Goal: Information Seeking & Learning: Check status

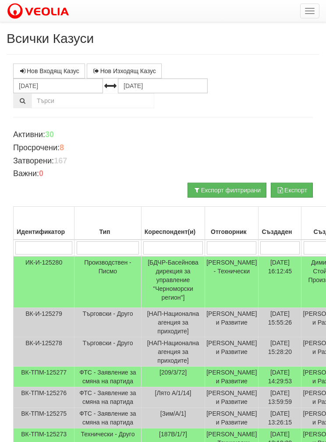
select select "40"
click at [306, 5] on button "button" at bounding box center [309, 11] width 19 height 15
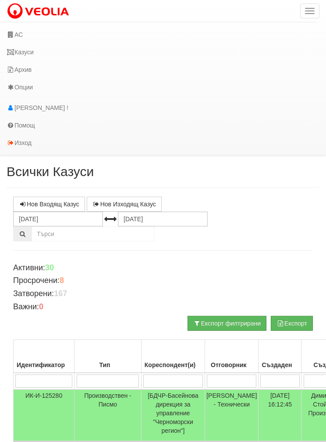
click at [24, 37] on link "АС" at bounding box center [158, 35] width 317 height 18
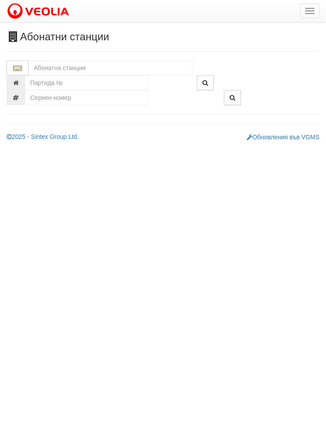
click at [53, 67] on input "text" at bounding box center [110, 68] width 164 height 15
click at [84, 81] on div "ТДУ ИЗТОК - Възраждане - "ВЕОЛИЯ"" at bounding box center [111, 82] width 162 height 10
type input "ТДУ ИЗТОК - Възраждане - "ВЕОЛИЯ""
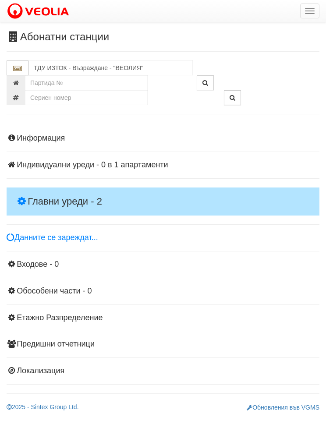
click at [41, 192] on h4 "Главни уреди - 2" at bounding box center [163, 202] width 313 height 28
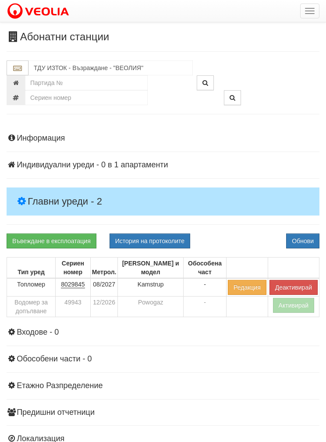
click at [142, 239] on button "История на протоколите" at bounding box center [150, 241] width 81 height 15
select select "1"
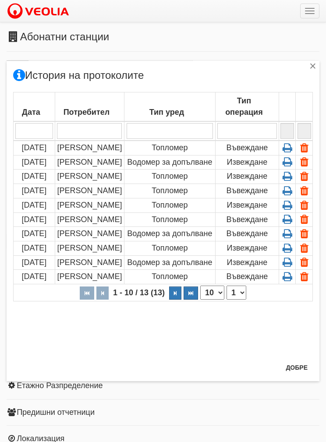
click at [284, 238] on icon at bounding box center [288, 234] width 14 height 8
click at [293, 369] on button "Добре" at bounding box center [297, 368] width 32 height 14
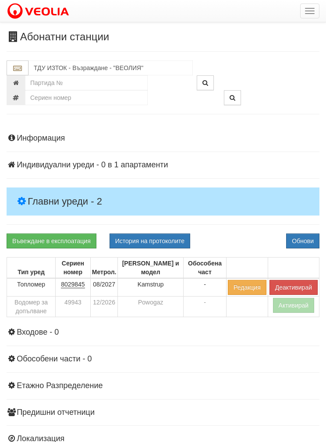
click at [303, 9] on button "button" at bounding box center [309, 11] width 19 height 15
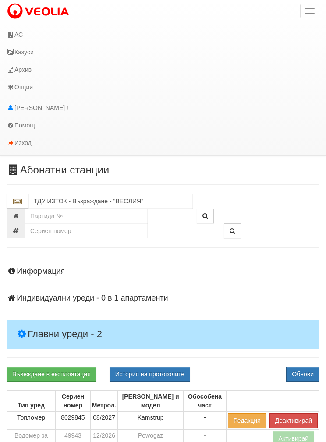
click at [24, 53] on link "Казуси" at bounding box center [158, 52] width 317 height 18
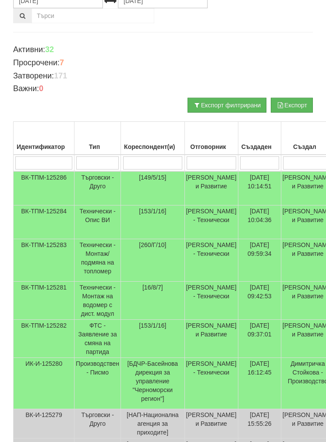
scroll to position [87, 0]
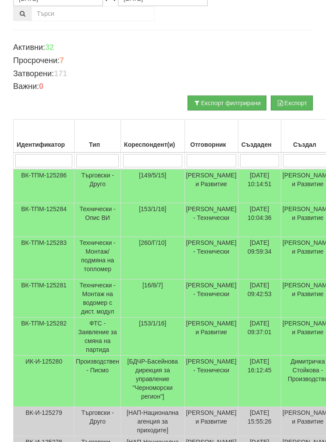
click at [95, 312] on td "Технически - Монтаж на водомер с дист. модул" at bounding box center [98, 299] width 46 height 38
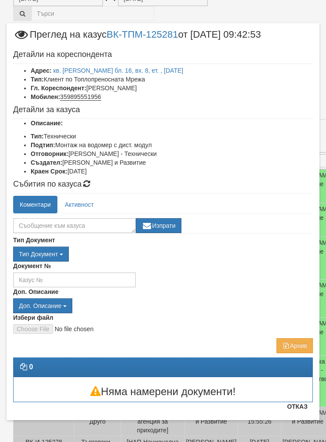
click at [298, 409] on button "Отказ" at bounding box center [297, 407] width 31 height 14
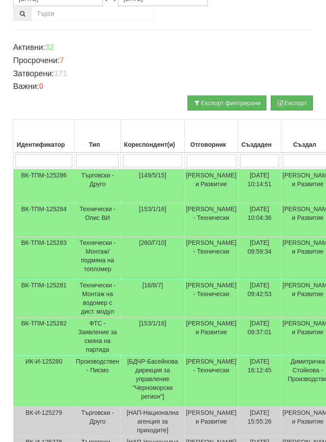
click at [217, 159] on input "search" at bounding box center [212, 160] width 50 height 13
type input "Б"
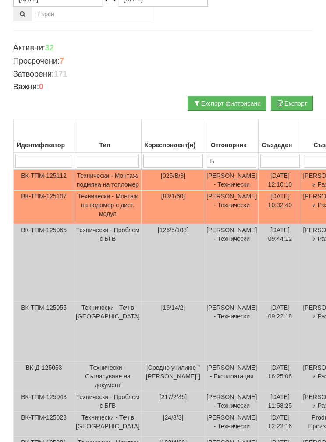
type input "Бо"
type input "Бой"
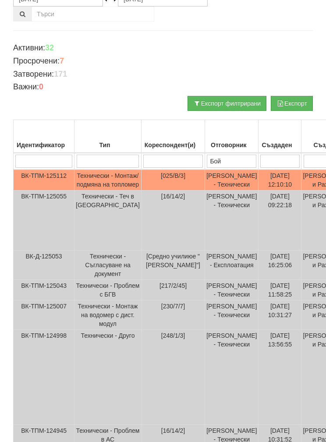
type input "Бой"
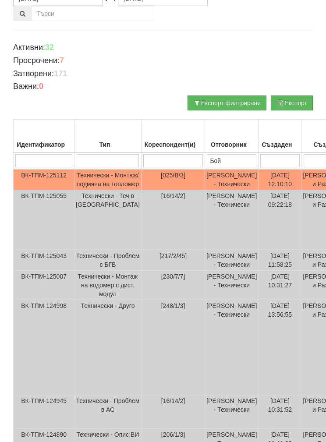
scroll to position [122, 0]
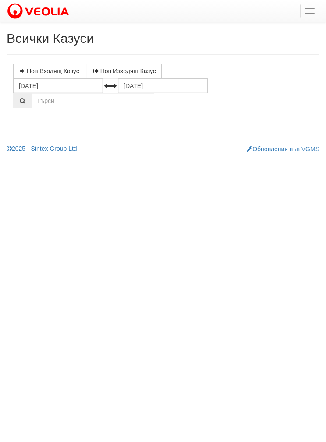
select select "1"
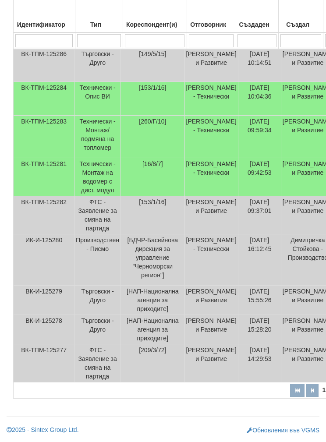
scroll to position [245, 0]
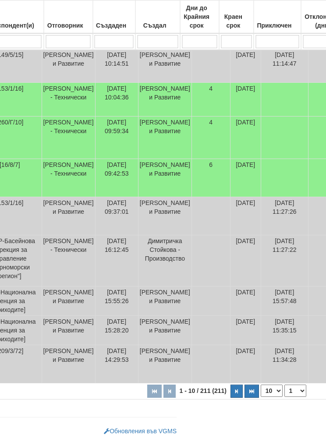
click at [261, 392] on select "10 20 30 40" at bounding box center [272, 391] width 22 height 12
select select "40"
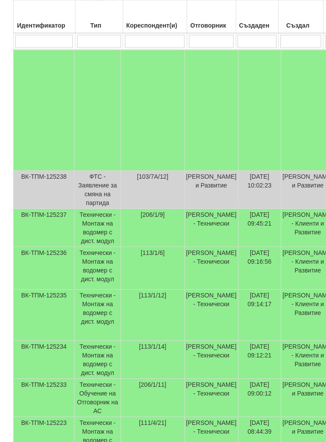
scroll to position [1245, 0]
click at [108, 247] on td "Технически - Монтаж на водомер с дист. модул" at bounding box center [98, 228] width 46 height 38
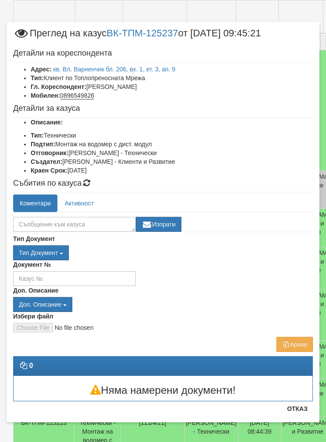
click at [89, 70] on link "кв. Вл. Варненчик бл. 206, вх. 1, ет. 3, ап. 9" at bounding box center [114, 69] width 122 height 7
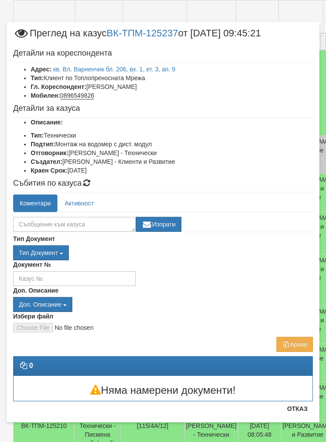
click at [296, 411] on button "Отказ" at bounding box center [297, 409] width 31 height 14
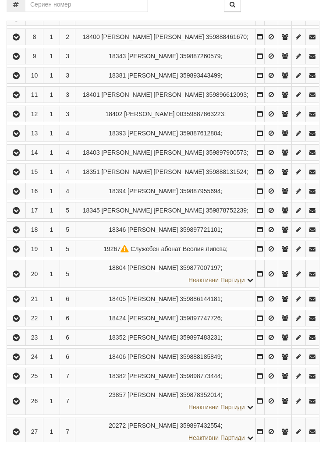
scroll to position [358, 0]
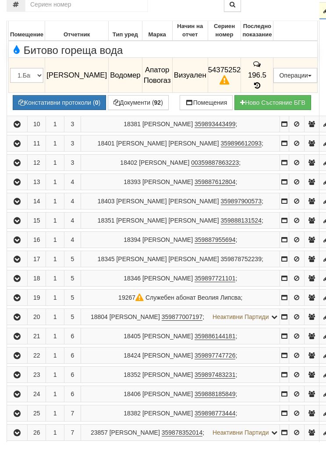
click at [57, 128] on button "Констативни протоколи ( 0 )" at bounding box center [59, 135] width 93 height 15
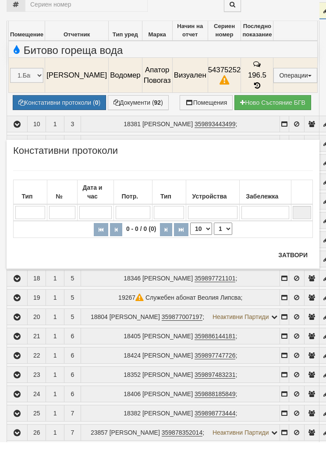
click at [294, 281] on button "Затвори" at bounding box center [293, 288] width 40 height 14
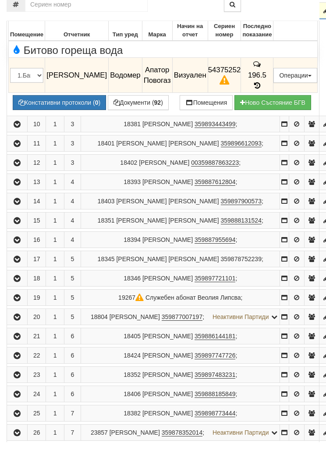
click at [253, 115] on icon at bounding box center [258, 118] width 10 height 7
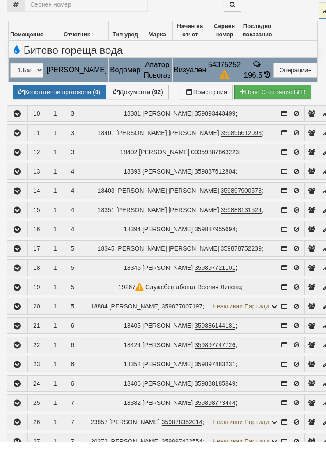
select select "1"
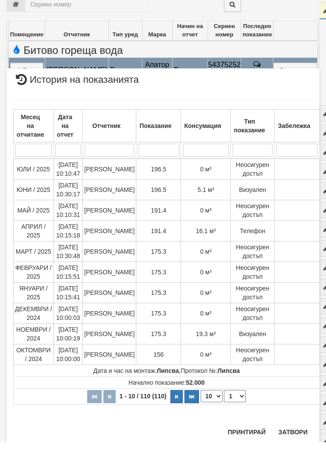
scroll to position [223, 0]
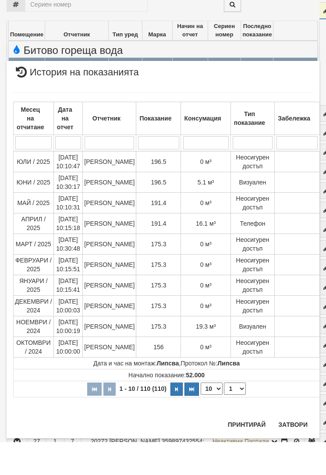
click at [213, 416] on select "10 20 30 40" at bounding box center [212, 422] width 22 height 12
select select "40"
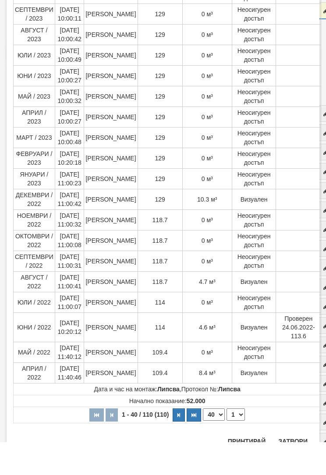
scroll to position [530, 0]
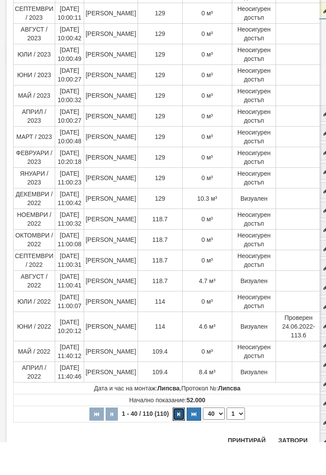
click at [177, 441] on button "button" at bounding box center [179, 447] width 12 height 13
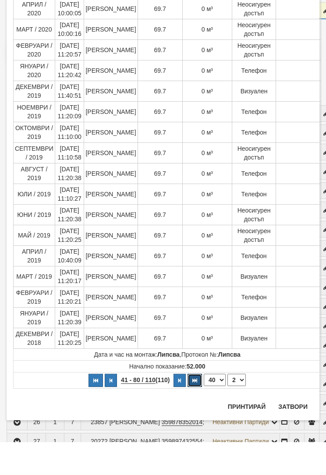
click at [194, 407] on button "button" at bounding box center [195, 413] width 14 height 13
select select "3"
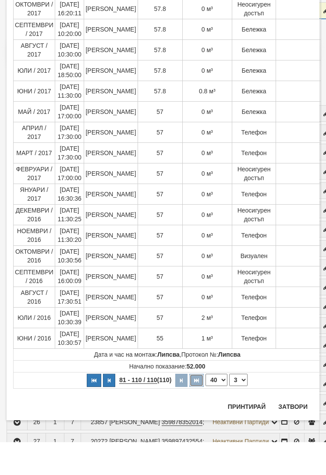
scroll to position [349, 0]
click at [295, 433] on button "Затвори" at bounding box center [293, 440] width 40 height 14
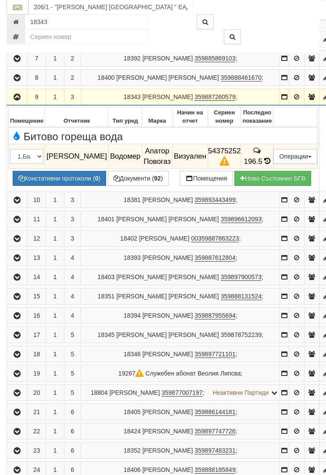
scroll to position [299, 0]
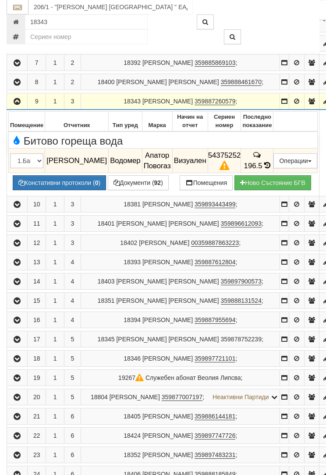
click at [220, 170] on icon at bounding box center [225, 166] width 10 height 7
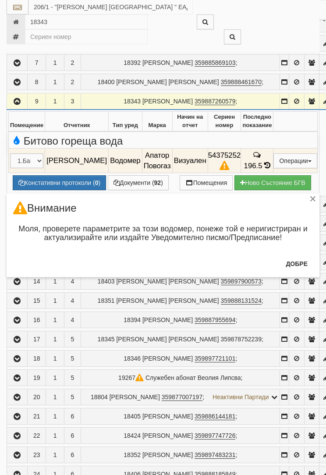
click at [302, 265] on button "Добре" at bounding box center [297, 264] width 32 height 14
